Goal: Information Seeking & Learning: Learn about a topic

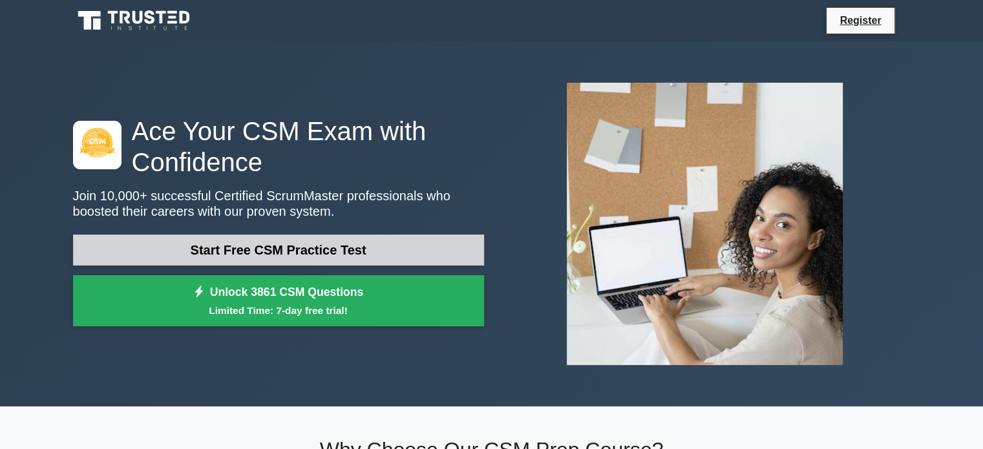
click at [324, 246] on link "Start Free CSM Practice Test" at bounding box center [278, 250] width 411 height 31
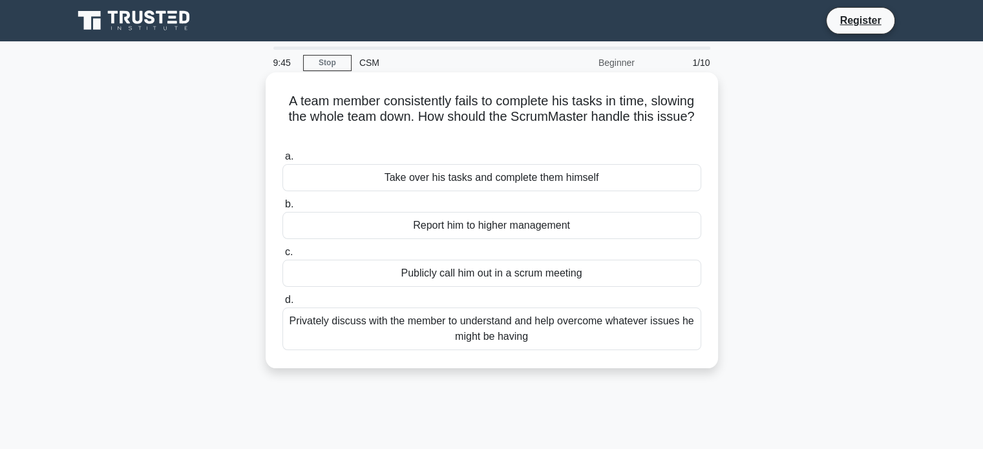
click at [504, 334] on div "Privately discuss with the member to understand and help overcome whatever issu…" at bounding box center [491, 329] width 419 height 43
click at [282, 304] on input "d. Privately discuss with the member to understand and help overcome whatever i…" at bounding box center [282, 300] width 0 height 8
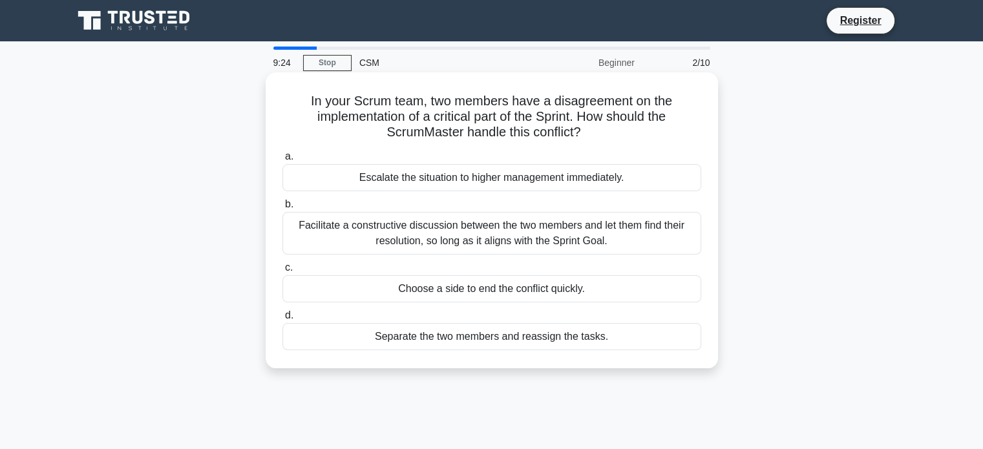
click at [519, 237] on div "Facilitate a constructive discussion between the two members and let them find …" at bounding box center [491, 233] width 419 height 43
click at [282, 209] on input "b. Facilitate a constructive discussion between the two members and let them fi…" at bounding box center [282, 204] width 0 height 8
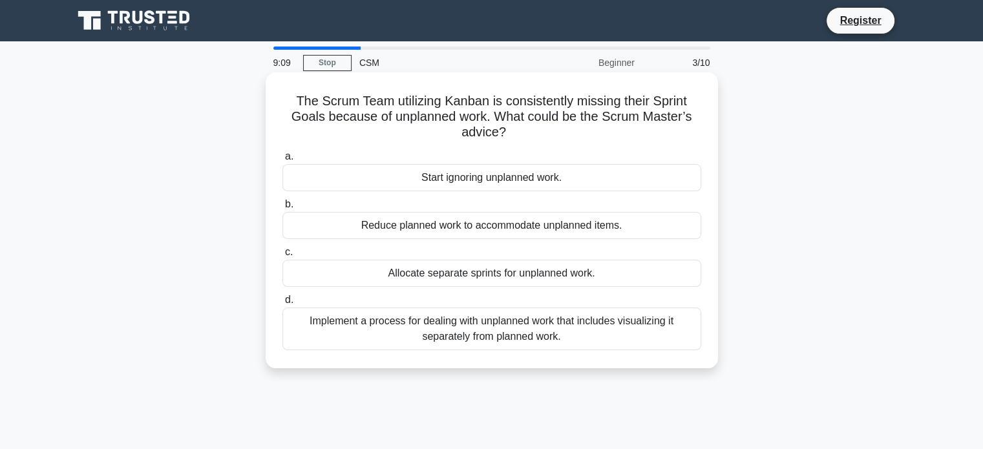
click at [560, 329] on div "Implement a process for dealing with unplanned work that includes visualizing i…" at bounding box center [491, 329] width 419 height 43
click at [282, 304] on input "d. Implement a process for dealing with unplanned work that includes visualizin…" at bounding box center [282, 300] width 0 height 8
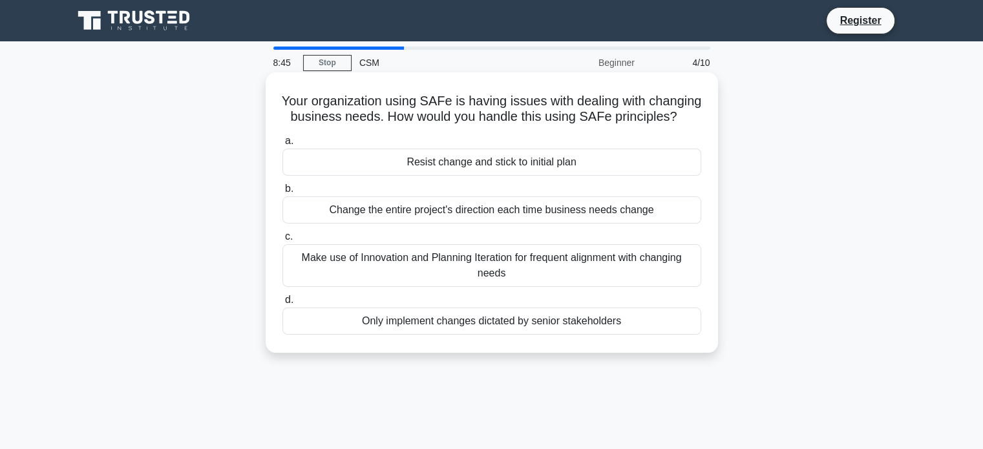
click at [592, 271] on div "Make use of Innovation and Planning Iteration for frequent alignment with chang…" at bounding box center [491, 265] width 419 height 43
click at [282, 241] on input "c. Make use of Innovation and Planning Iteration for frequent alignment with ch…" at bounding box center [282, 237] width 0 height 8
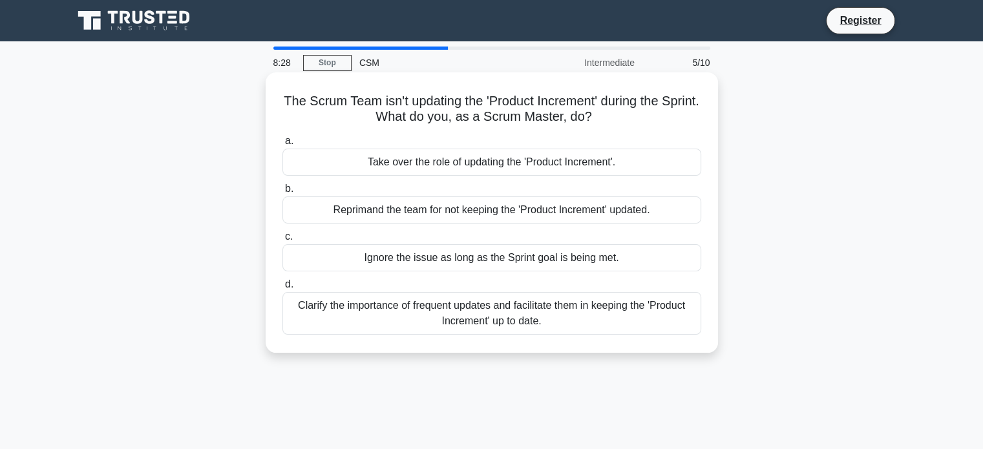
click at [577, 317] on div "Clarify the importance of frequent updates and facilitate them in keeping the '…" at bounding box center [491, 313] width 419 height 43
click at [282, 289] on input "d. Clarify the importance of frequent updates and facilitate them in keeping th…" at bounding box center [282, 284] width 0 height 8
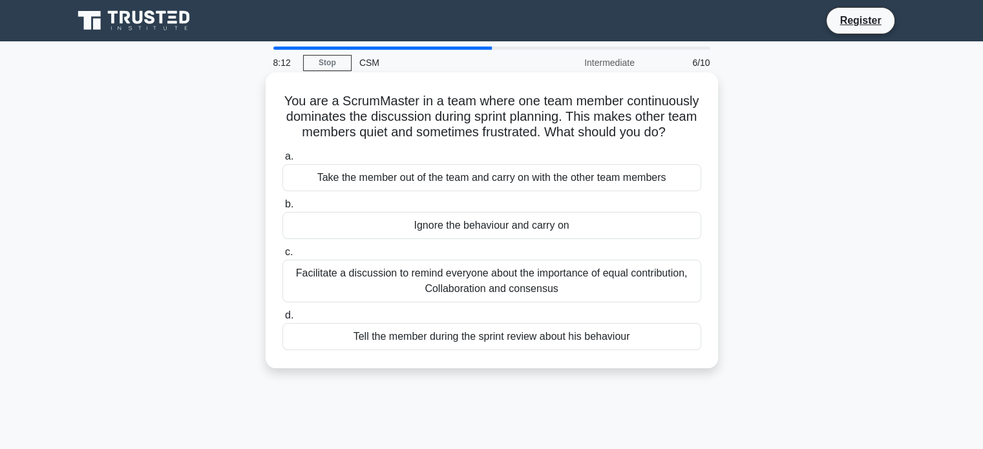
click at [603, 302] on div "Facilitate a discussion to remind everyone about the importance of equal contri…" at bounding box center [491, 281] width 419 height 43
click at [282, 256] on input "c. Facilitate a discussion to remind everyone about the importance of equal con…" at bounding box center [282, 252] width 0 height 8
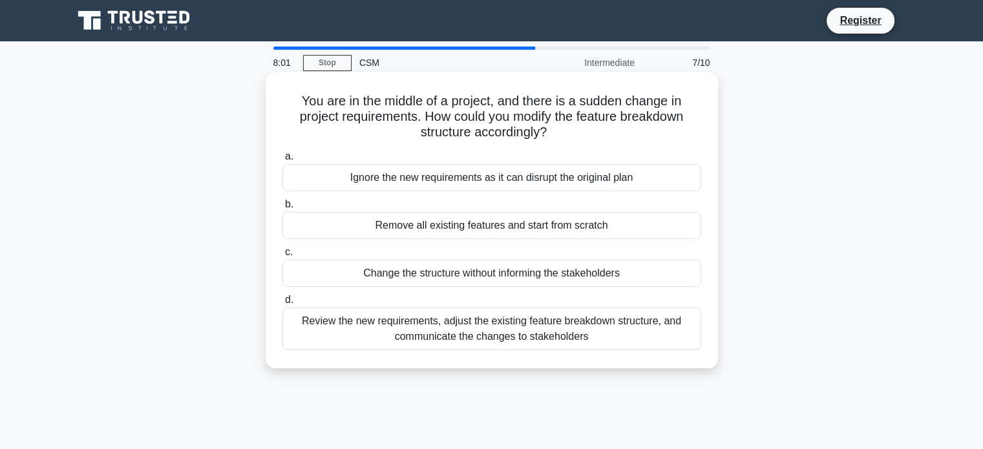
click at [614, 329] on div "Review the new requirements, adjust the existing feature breakdown structure, a…" at bounding box center [491, 329] width 419 height 43
click at [282, 304] on input "d. Review the new requirements, adjust the existing feature breakdown structure…" at bounding box center [282, 300] width 0 height 8
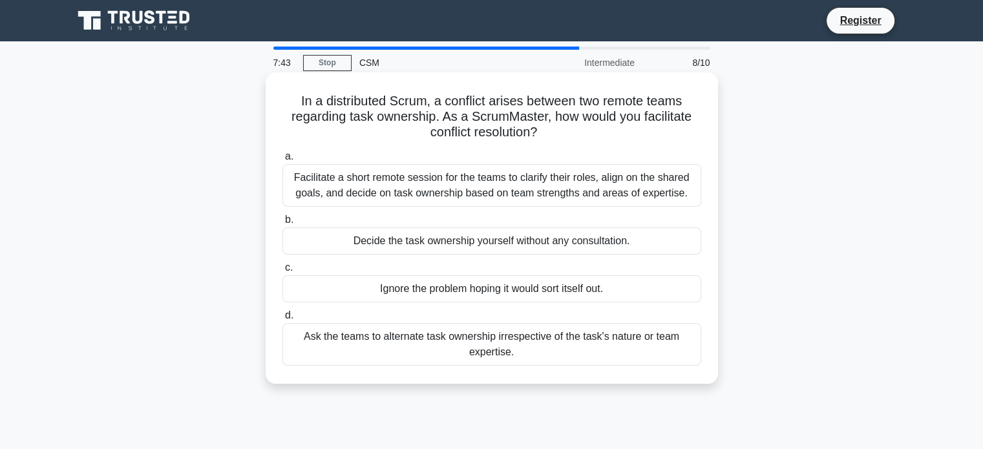
click at [467, 188] on div "Facilitate a short remote session for the teams to clarify their roles, align o…" at bounding box center [491, 185] width 419 height 43
click at [282, 161] on input "a. Facilitate a short remote session for the teams to clarify their roles, alig…" at bounding box center [282, 156] width 0 height 8
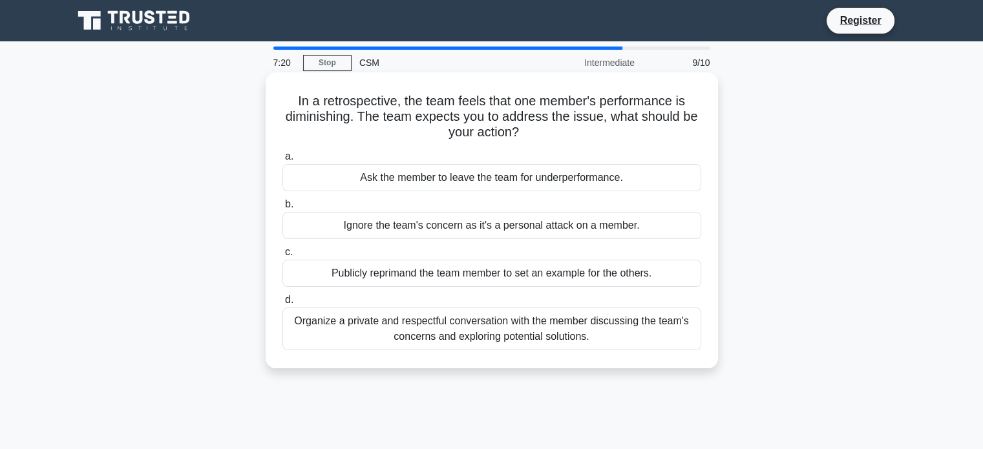
click at [611, 322] on div "Organize a private and respectful conversation with the member discussing the t…" at bounding box center [491, 329] width 419 height 43
click at [282, 304] on input "d. Organize a private and respectful conversation with the member discussing th…" at bounding box center [282, 300] width 0 height 8
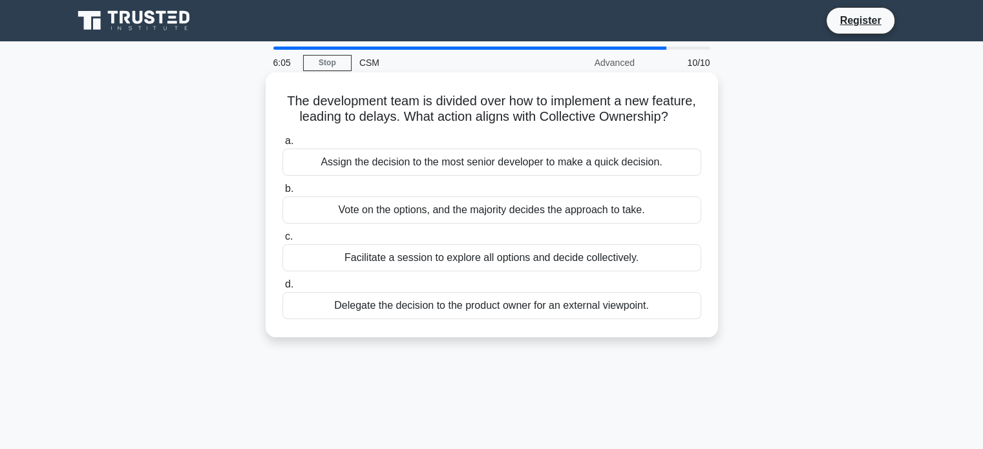
click at [532, 224] on div "Vote on the options, and the majority decides the approach to take." at bounding box center [491, 209] width 419 height 27
click at [282, 193] on input "b. Vote on the options, and the majority decides the approach to take." at bounding box center [282, 189] width 0 height 8
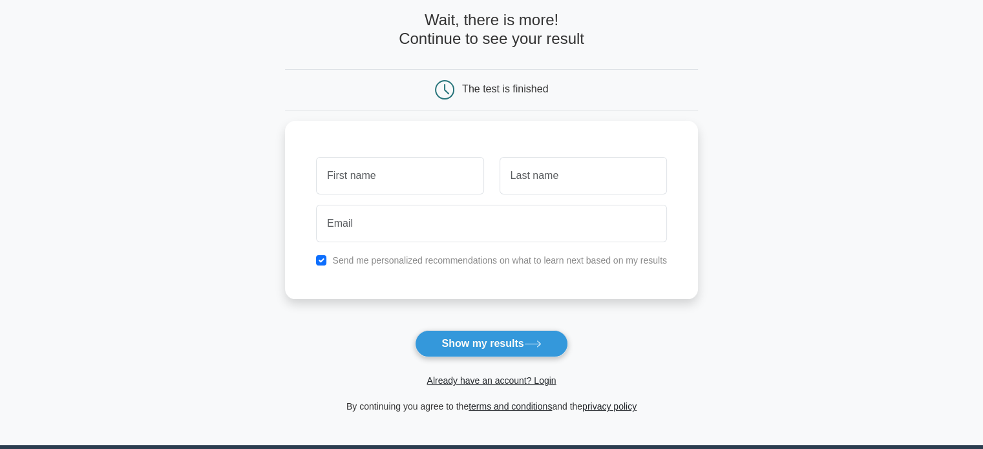
scroll to position [199, 0]
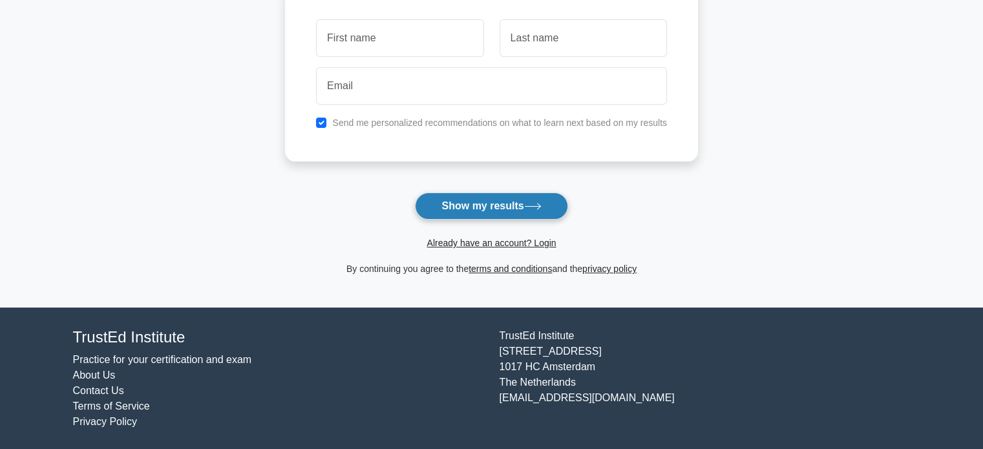
click at [528, 198] on button "Show my results" at bounding box center [491, 206] width 152 height 27
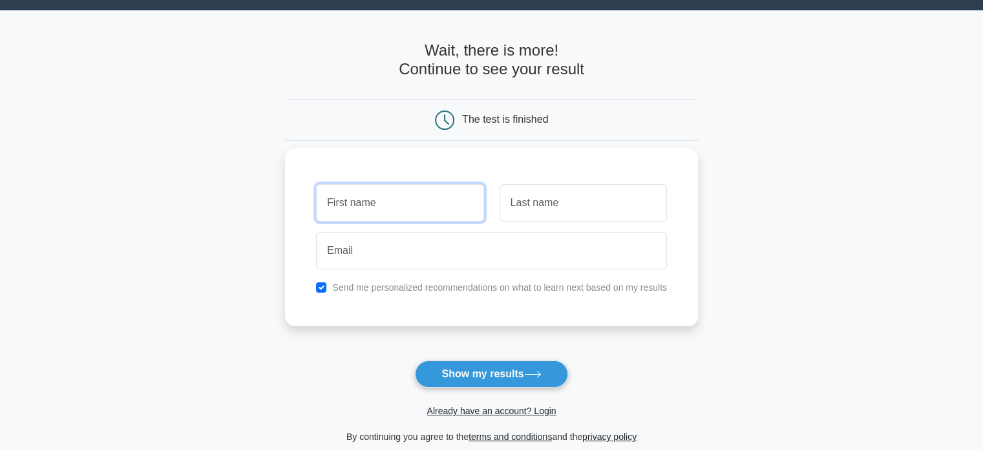
scroll to position [5, 0]
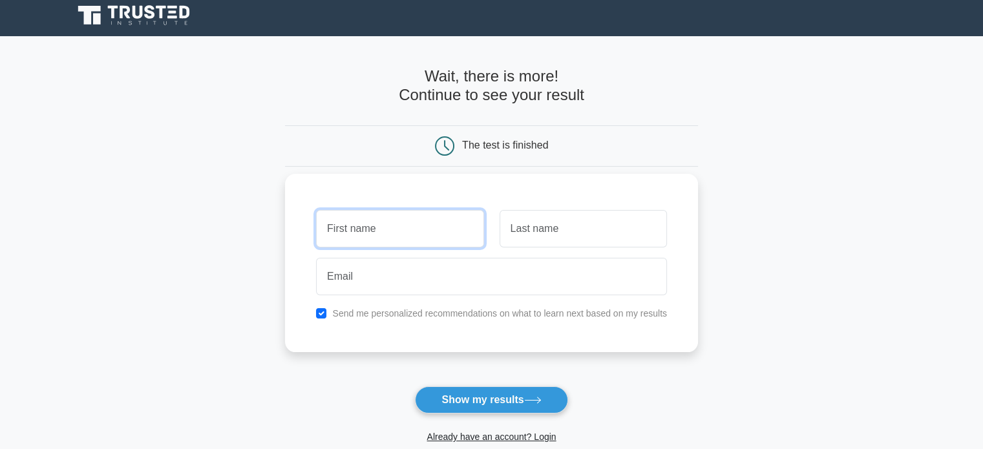
click at [450, 225] on input "text" at bounding box center [399, 228] width 167 height 37
type input "Clarence Robert"
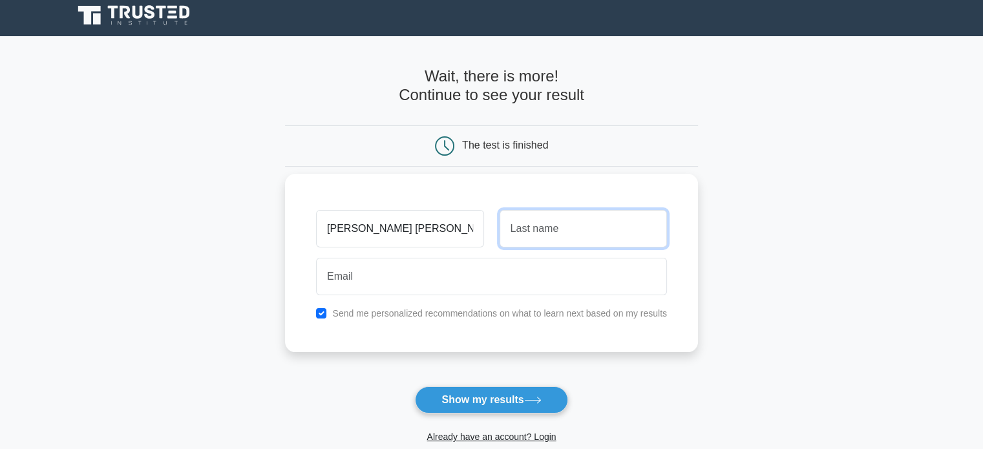
click at [548, 233] on input "text" at bounding box center [582, 228] width 167 height 37
type input "Montano"
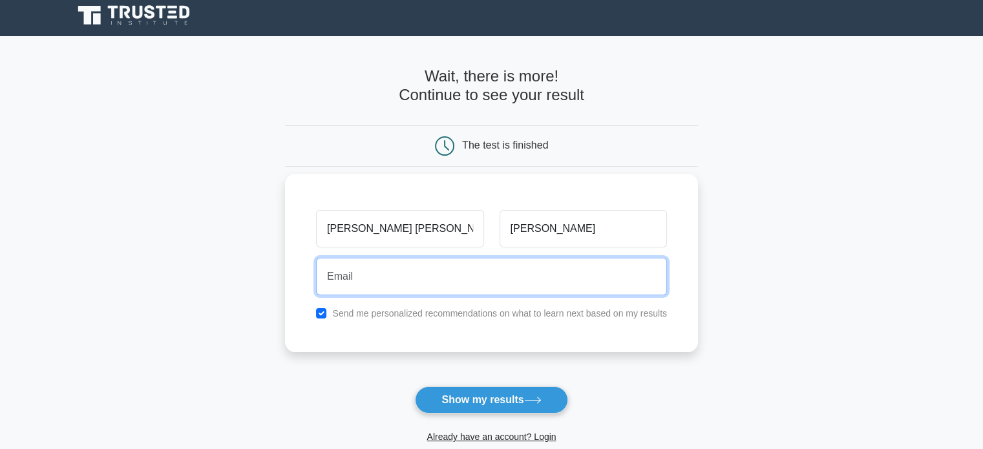
click at [491, 275] on input "email" at bounding box center [491, 276] width 351 height 37
type input "montano.clarencerobert@gmail.com"
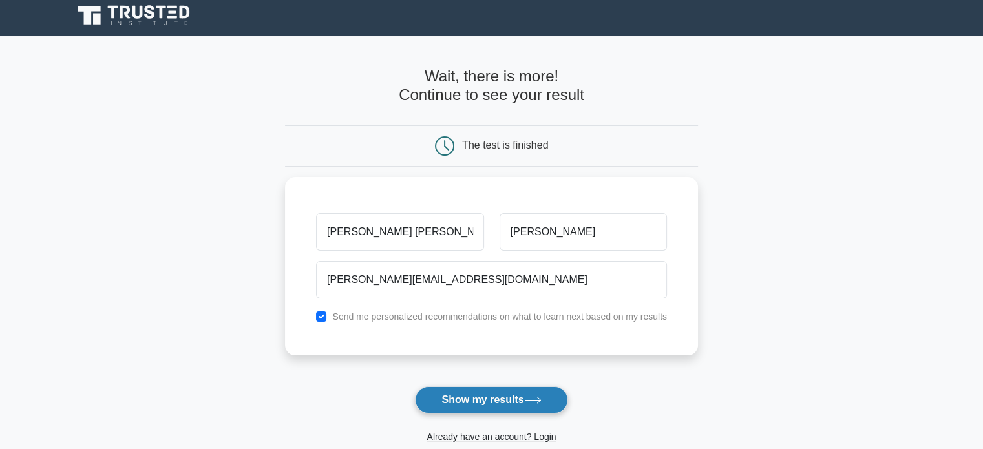
click at [518, 395] on button "Show my results" at bounding box center [491, 399] width 152 height 27
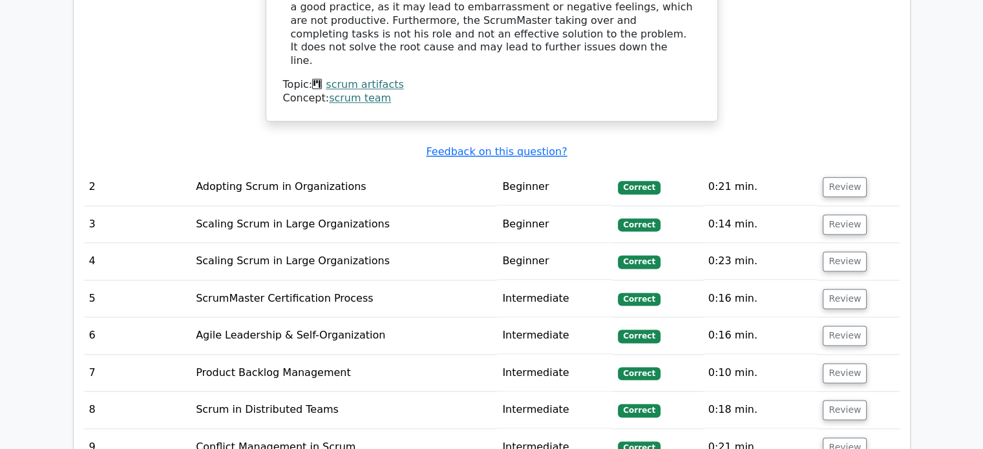
scroll to position [1938, 0]
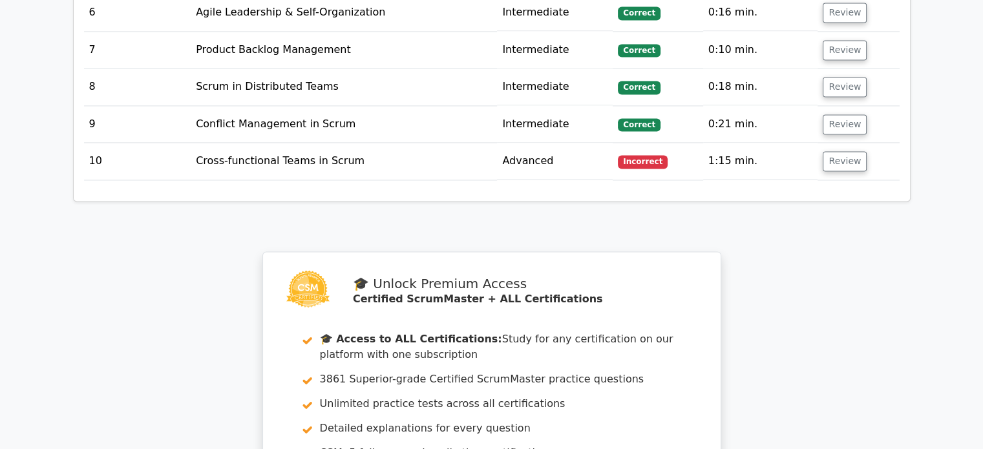
click at [317, 143] on td "Cross-functional Teams in Scrum" at bounding box center [344, 161] width 306 height 37
click at [837, 151] on button "Review" at bounding box center [844, 161] width 44 height 20
